Goal: Book appointment/travel/reservation

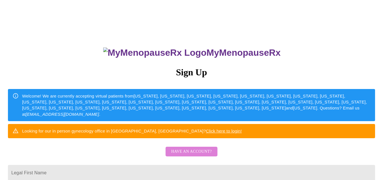
click at [209, 155] on span "Have an account?" at bounding box center [191, 151] width 41 height 7
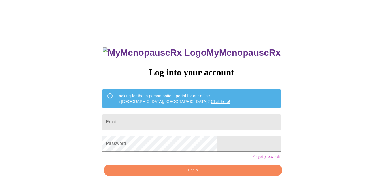
click at [186, 121] on input "Email" at bounding box center [191, 122] width 178 height 16
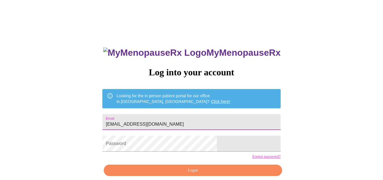
type input "[EMAIL_ADDRESS][DOMAIN_NAME]"
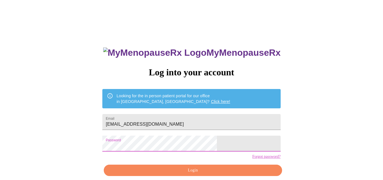
scroll to position [26, 0]
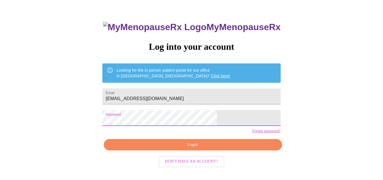
click at [200, 148] on span "Login" at bounding box center [192, 144] width 165 height 7
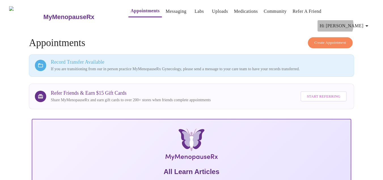
click at [367, 22] on icon "button" at bounding box center [367, 25] width 7 height 7
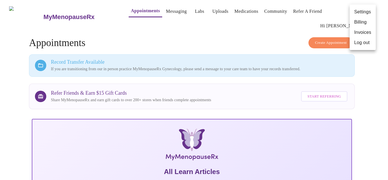
click at [379, 84] on div at bounding box center [194, 90] width 388 height 180
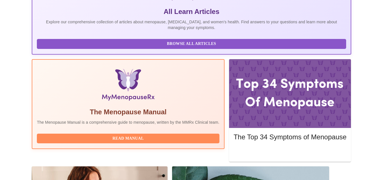
scroll to position [160, 0]
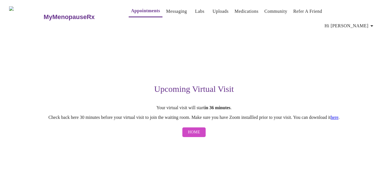
click at [338, 115] on link "here" at bounding box center [334, 117] width 8 height 5
click at [194, 129] on span "Home" at bounding box center [194, 132] width 12 height 7
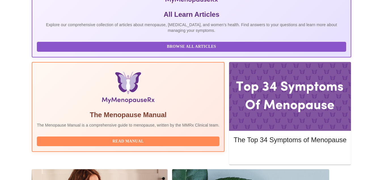
scroll to position [160, 0]
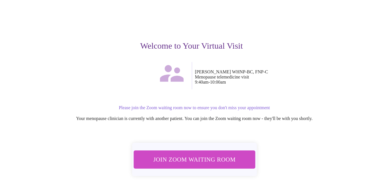
scroll to position [53, 0]
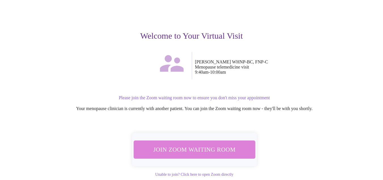
click at [202, 144] on span "Join Zoom Waiting Room" at bounding box center [194, 149] width 107 height 11
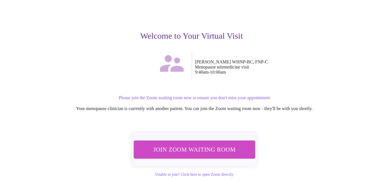
scroll to position [0, 0]
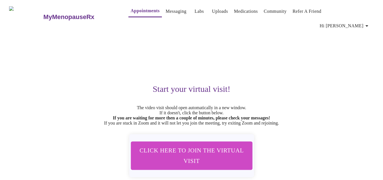
click at [14, 81] on div "Start your virtual visit! The video visit should open automatically in a new wi…" at bounding box center [191, 114] width 363 height 165
